Goal: Task Accomplishment & Management: Manage account settings

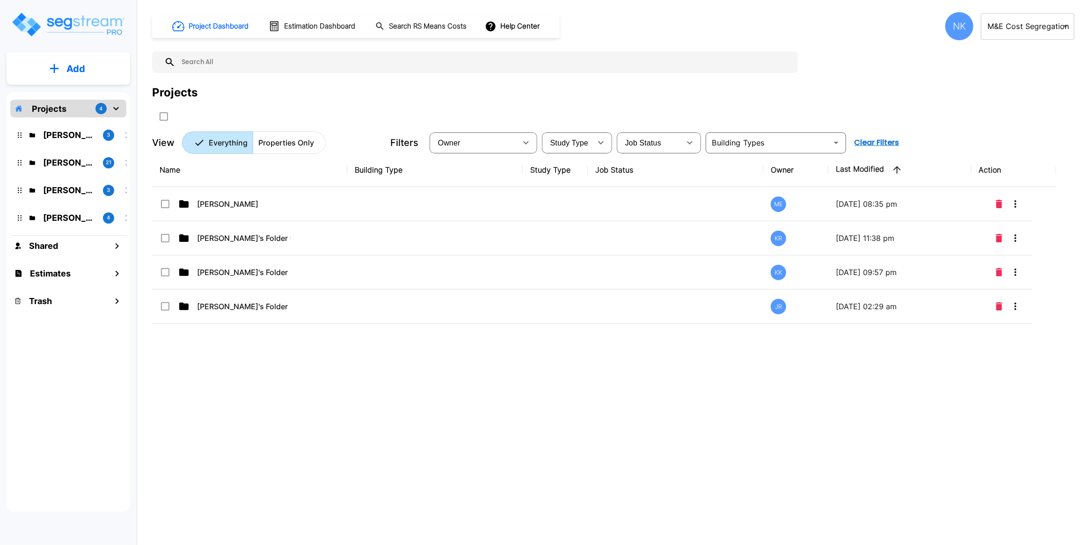
click at [960, 22] on div "NK" at bounding box center [959, 26] width 28 height 28
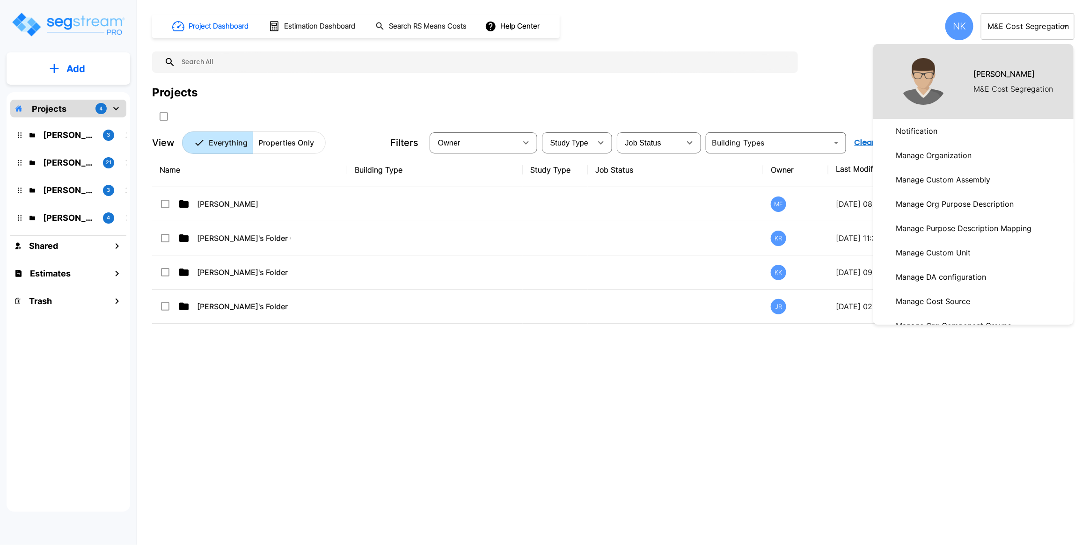
click at [950, 157] on p "Manage Organization" at bounding box center [933, 155] width 83 height 19
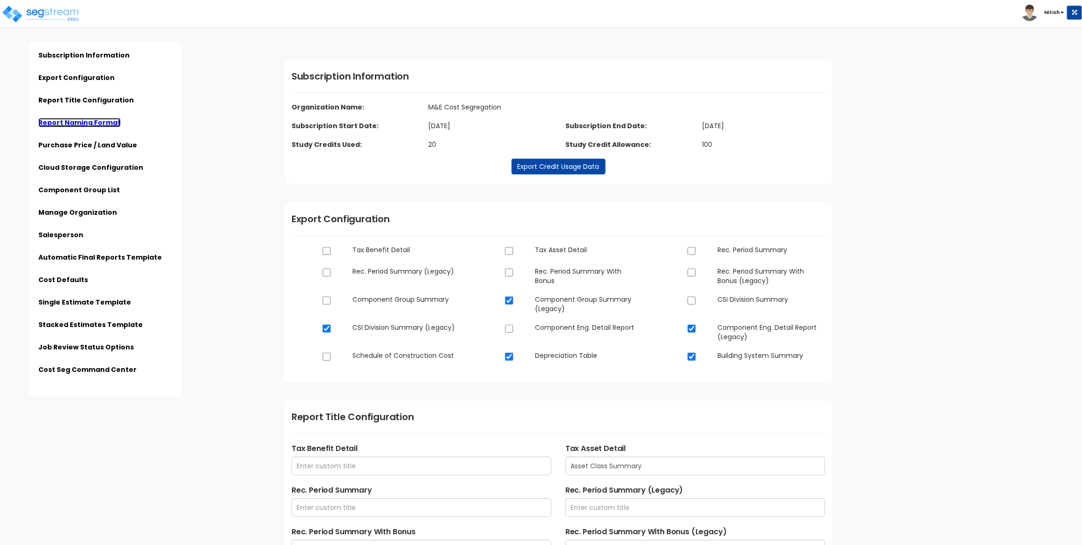
click at [64, 127] on link "Report Naming Format" at bounding box center [79, 122] width 82 height 9
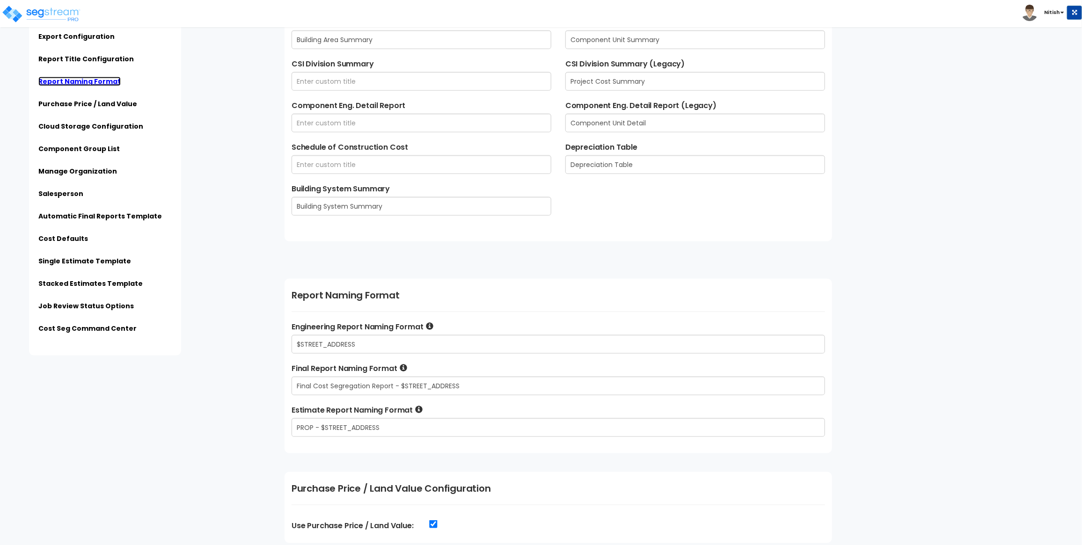
scroll to position [793, 0]
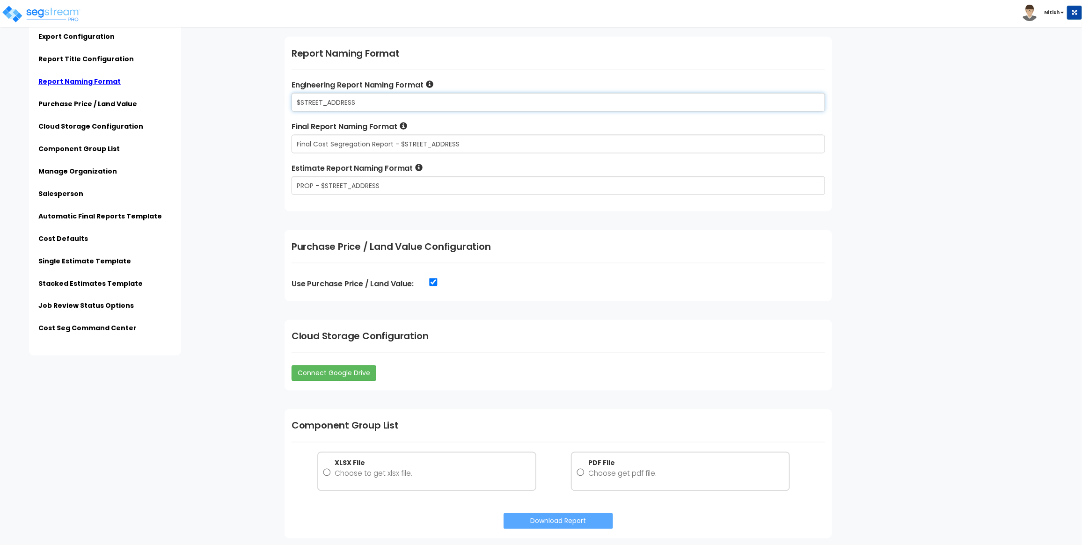
click at [425, 102] on input "$STREET_ADDRESS" at bounding box center [558, 102] width 533 height 19
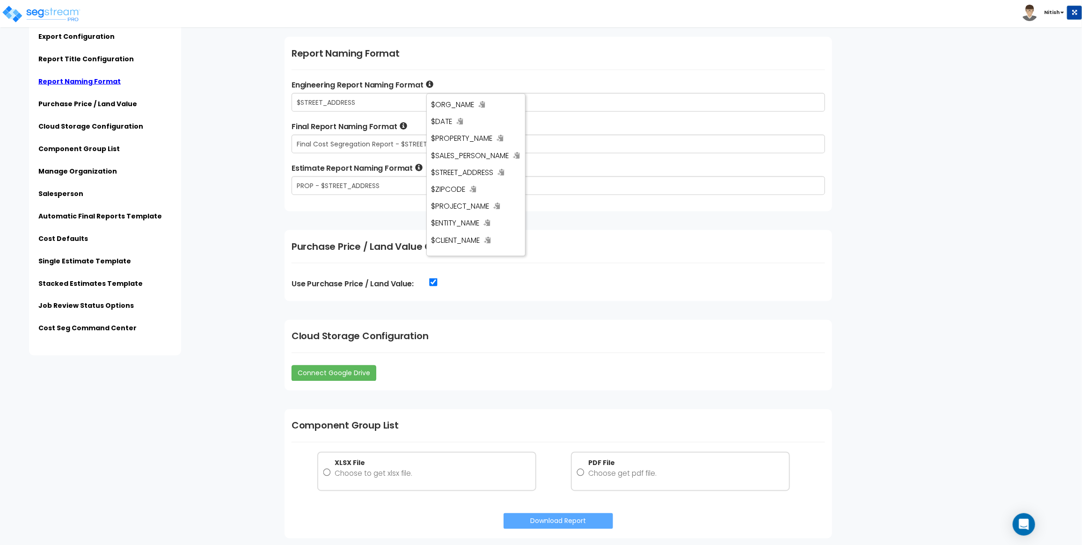
click at [454, 171] on span "$STREET_ADDRESS" at bounding box center [462, 173] width 62 height 10
click at [502, 175] on icon at bounding box center [501, 171] width 7 height 7
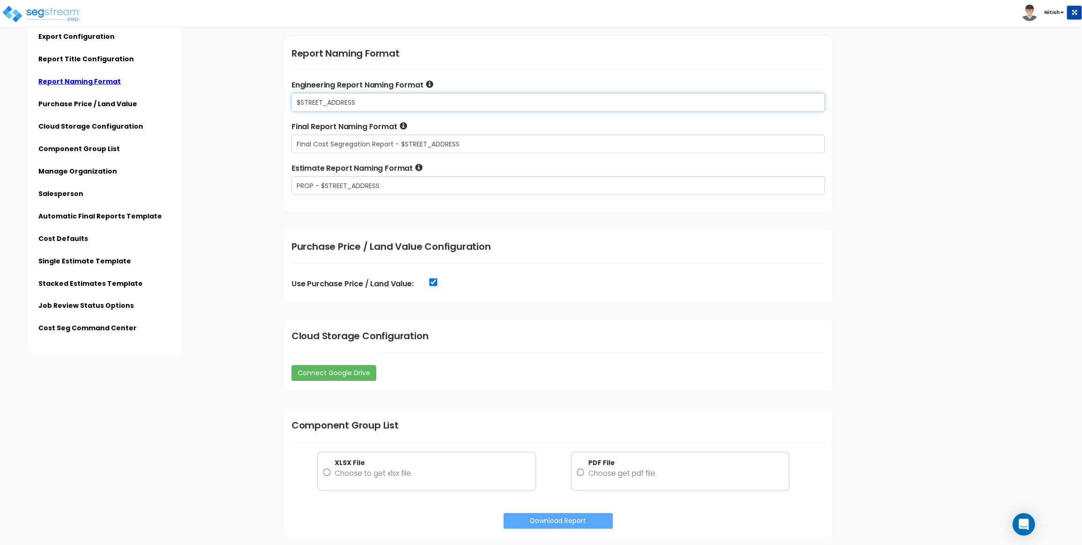
paste input "$STREET_ADDRESS"
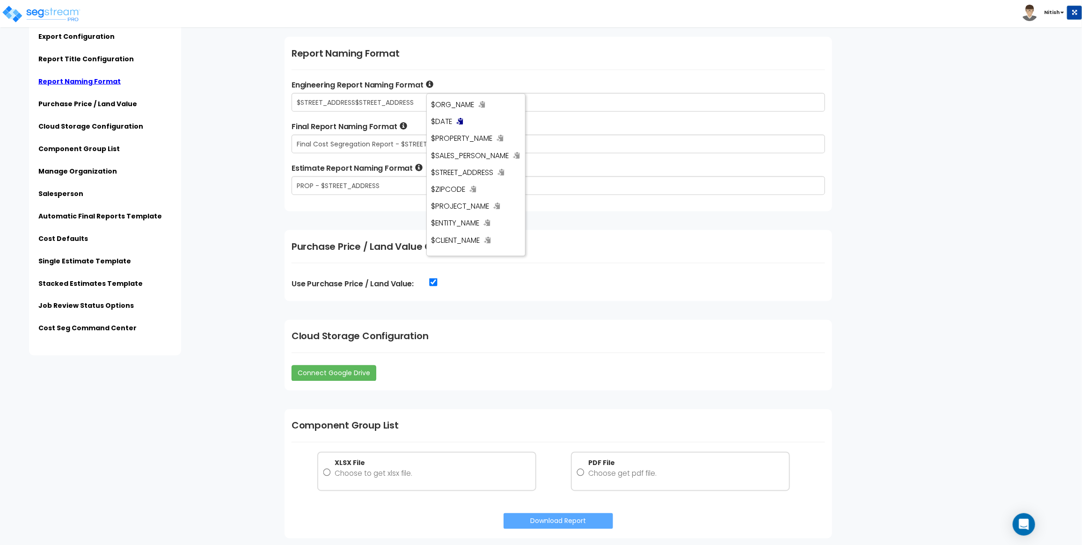
click at [458, 122] on icon at bounding box center [460, 120] width 7 height 7
paste input "$DATE"
click at [499, 206] on icon at bounding box center [497, 205] width 7 height 7
paste input "$PROJECT_NAME"
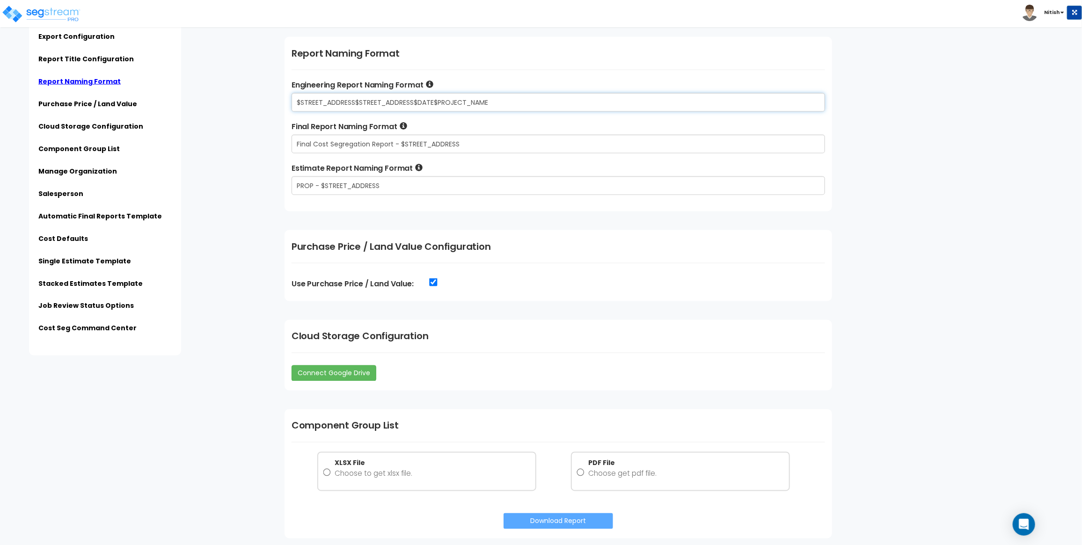
click at [436, 103] on input "$STREET_ADDRESS$STREET_ADDRESS$DATE$PROJECT_NAME" at bounding box center [558, 102] width 533 height 19
click at [448, 99] on input "$STREET_ADDRESS$STREET_ADDRESS$DATE - [PERSON_NAME] - $PROJECT_NAME" at bounding box center [558, 102] width 533 height 19
type input "$STREET_ADDRESS$STREET_ADDRESS$DATE - [PERSON_NAME] - $PROJECT_NAME"
